Goal: Check status: Check status

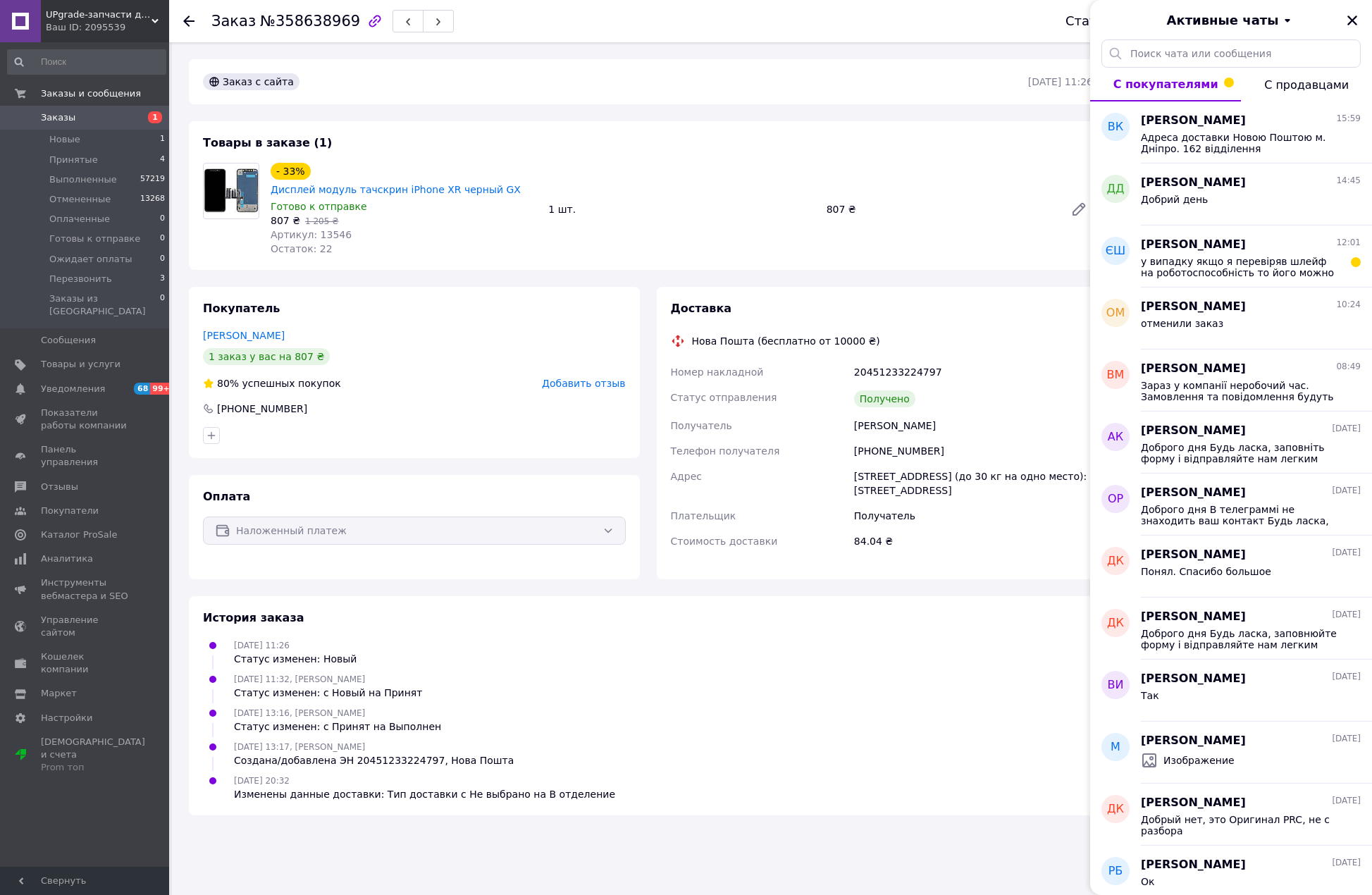
scroll to position [7, 0]
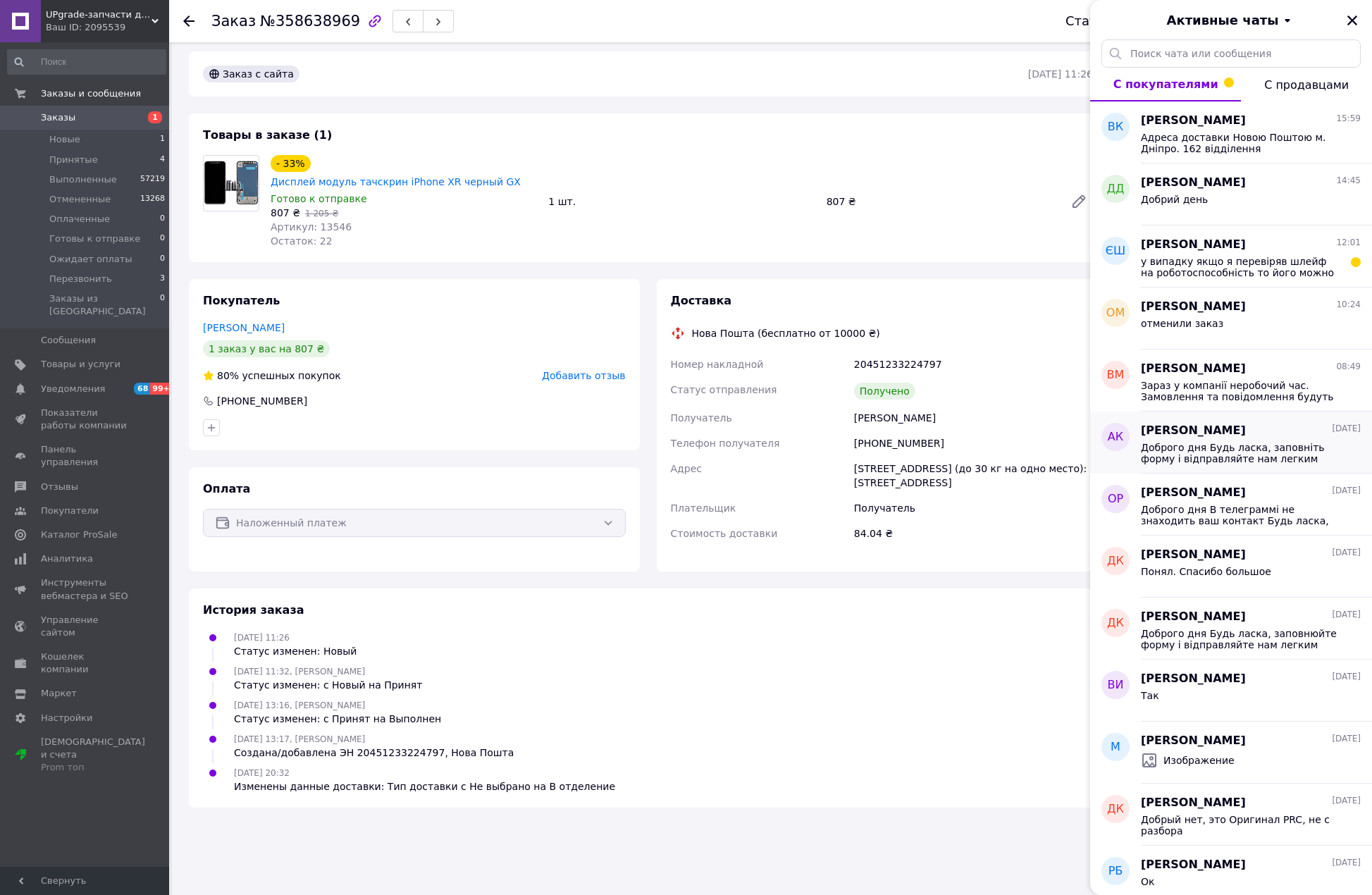
click at [1230, 449] on span "Доброго дня Будь ласка, заповніть форму і відправляйте нам легким поверненням -…" at bounding box center [1241, 454] width 200 height 22
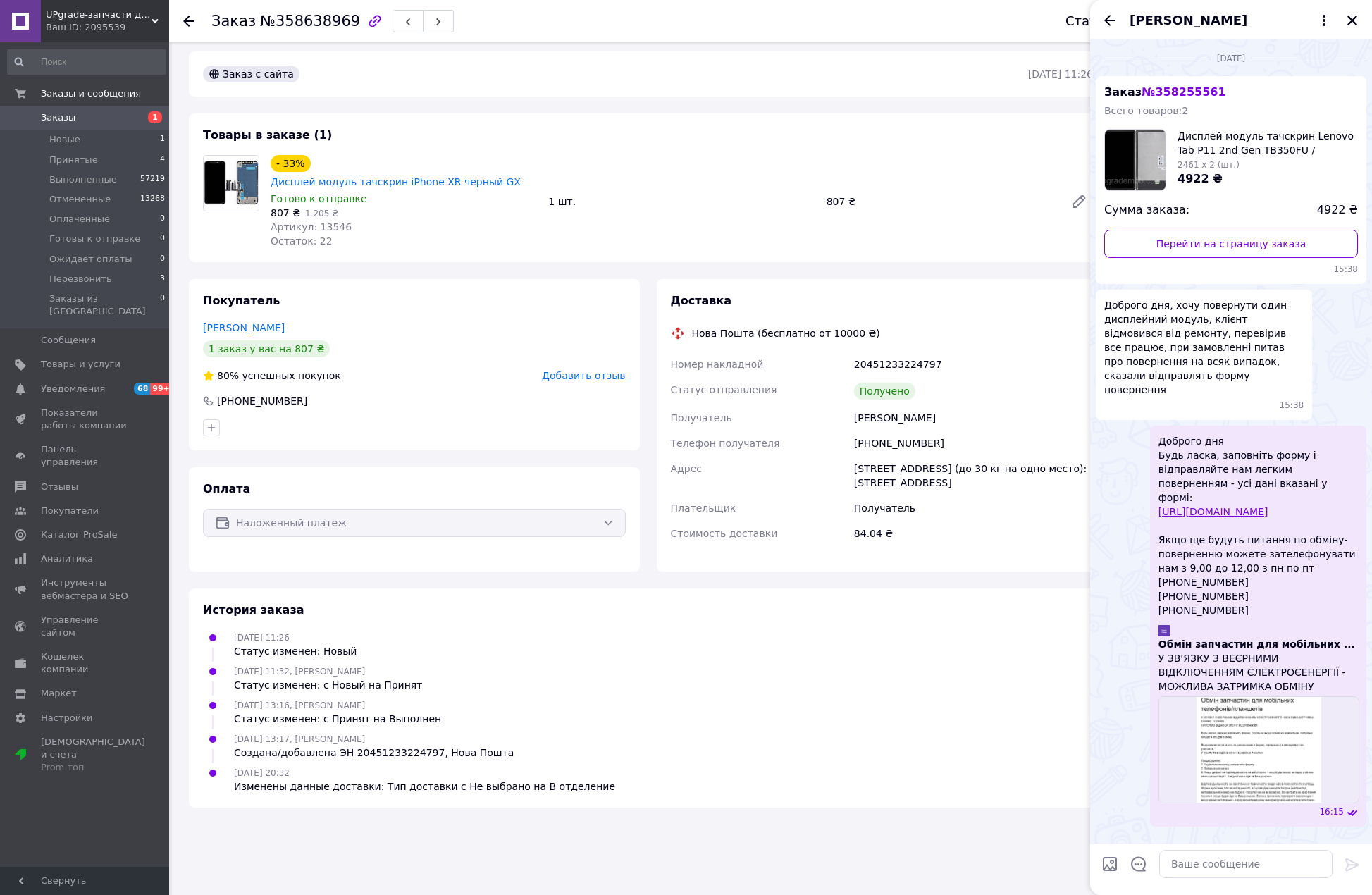
drag, startPoint x: 1160, startPoint y: 512, endPoint x: 1262, endPoint y: 581, distance: 123.1
click at [1262, 581] on span "Доброго дня Будь ласка, заповніть форму і відправляйте нам легким поверненням -…" at bounding box center [1258, 526] width 200 height 183
copy span "Якщо ще будуть питання по обміну-поверненню можете зателефонувати нам з 9,00 до…"
drag, startPoint x: 1160, startPoint y: 428, endPoint x: 1267, endPoint y: 579, distance: 185.1
click at [1267, 579] on span "Доброго дня Будь ласка, заповніть форму і відправляйте нам легким поверненням -…" at bounding box center [1258, 526] width 200 height 183
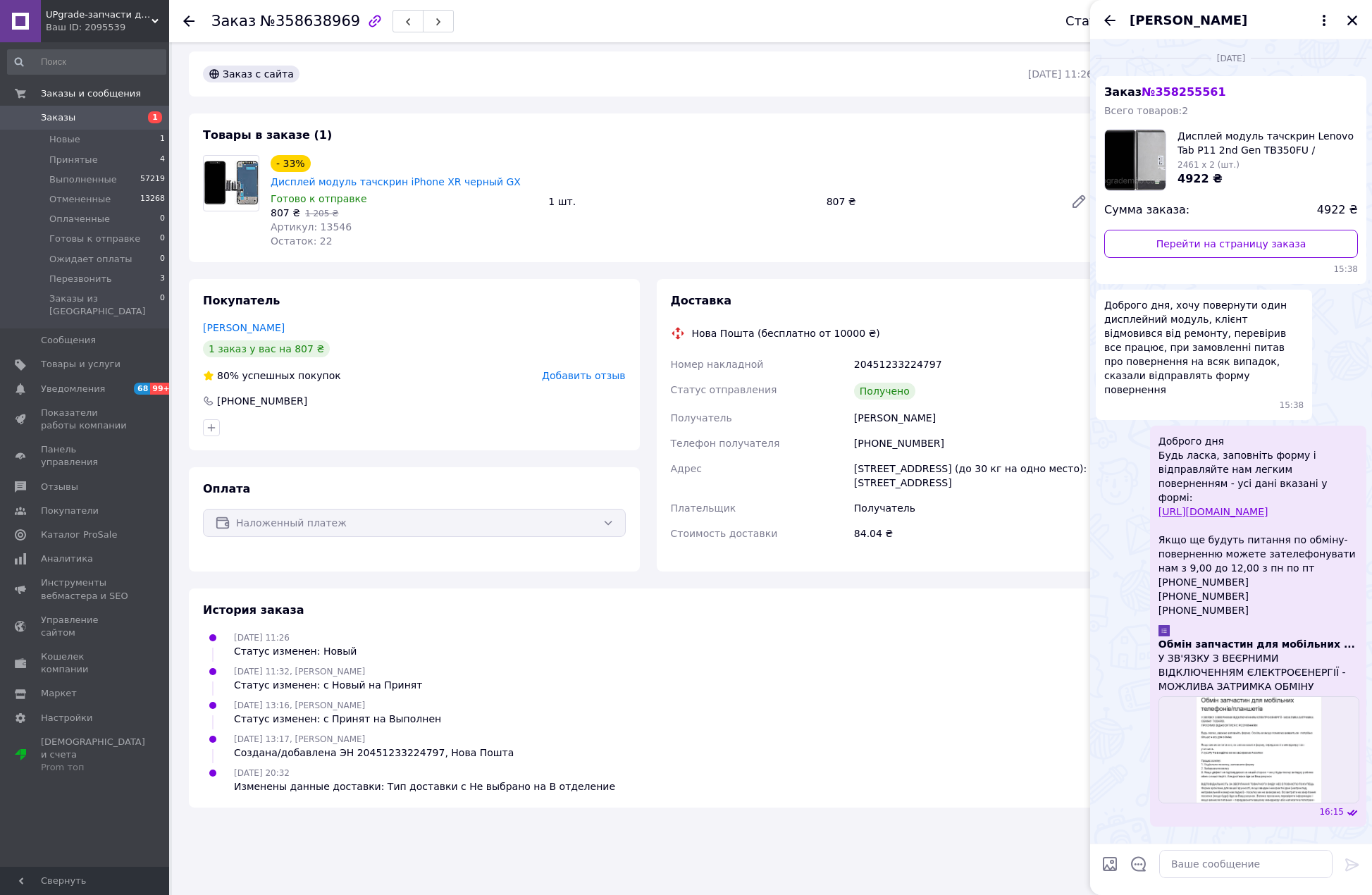
copy span "Доброго дня Будь ласка, заповніть форму і відправляйте нам легким поверненням -…"
drag, startPoint x: 102, startPoint y: 143, endPoint x: 93, endPoint y: 155, distance: 15.0
click at [101, 143] on li "Новые 1" at bounding box center [86, 139] width 173 height 19
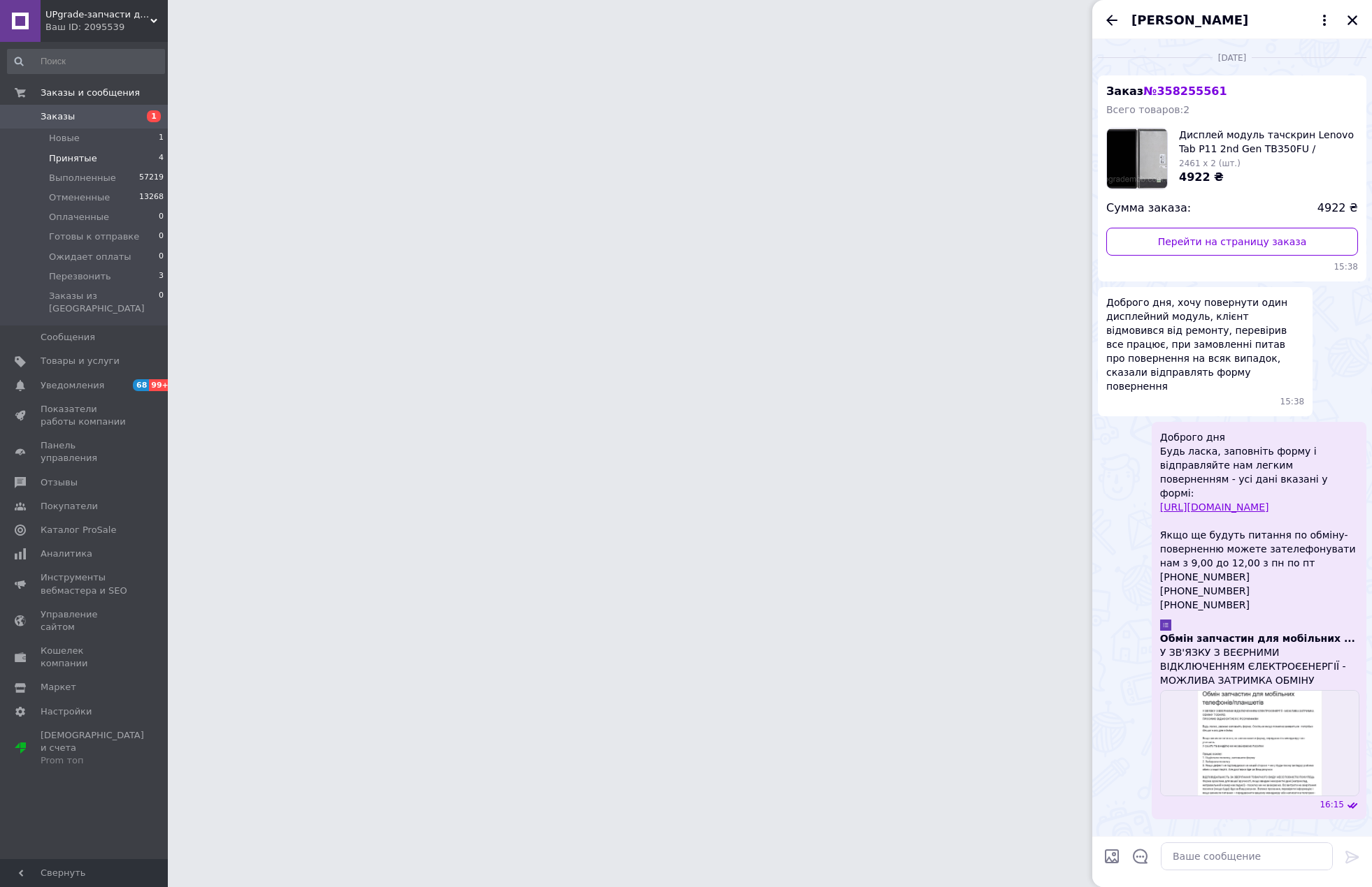
click at [88, 157] on span "Принятые" at bounding box center [73, 159] width 49 height 13
